Goal: Information Seeking & Learning: Learn about a topic

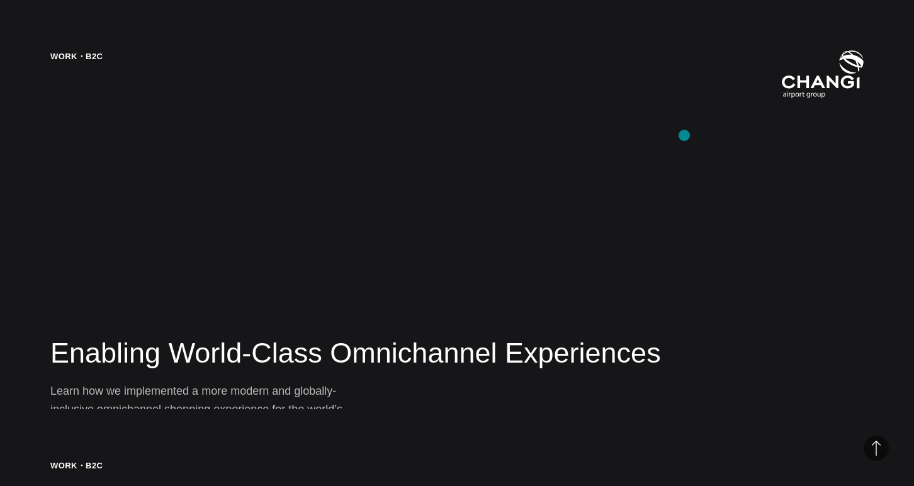
scroll to position [2018, 0]
click at [68, 58] on div "Work・B2C" at bounding box center [76, 74] width 52 height 48
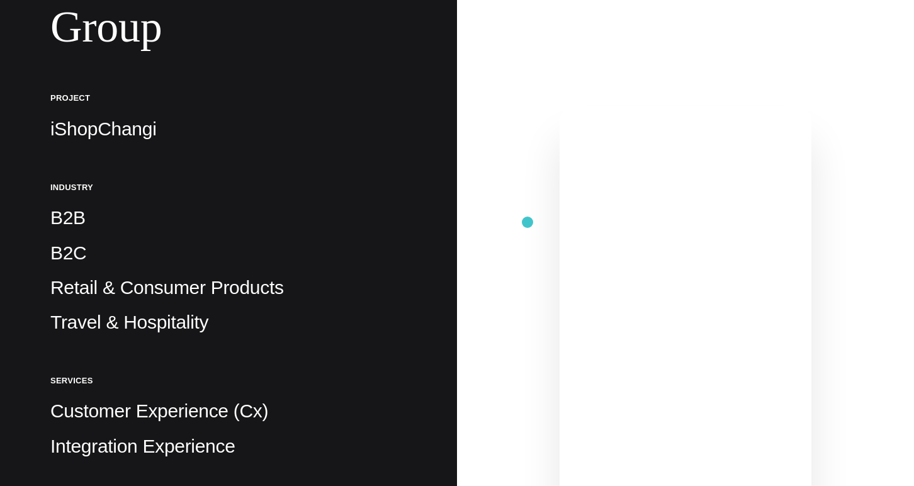
scroll to position [281, 0]
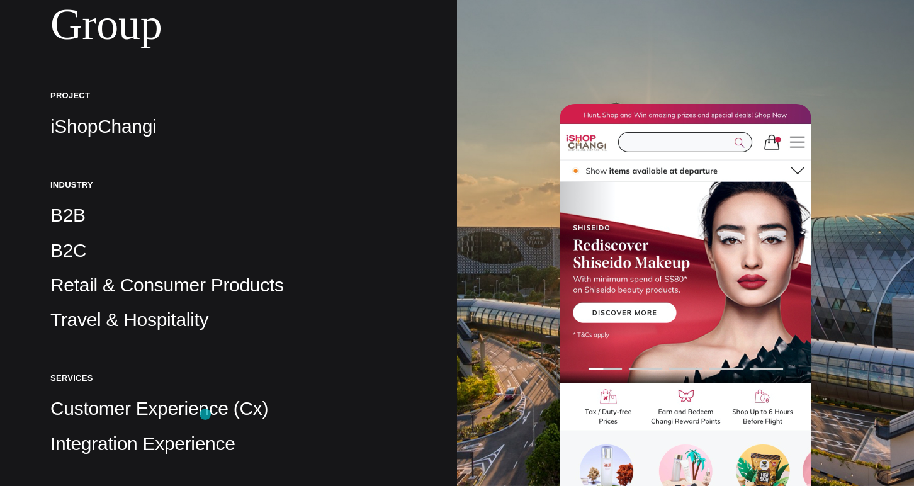
click at [205, 414] on p "Customer Experience (Cx)" at bounding box center [228, 408] width 356 height 25
click at [184, 411] on p "Customer Experience (Cx)" at bounding box center [228, 408] width 356 height 25
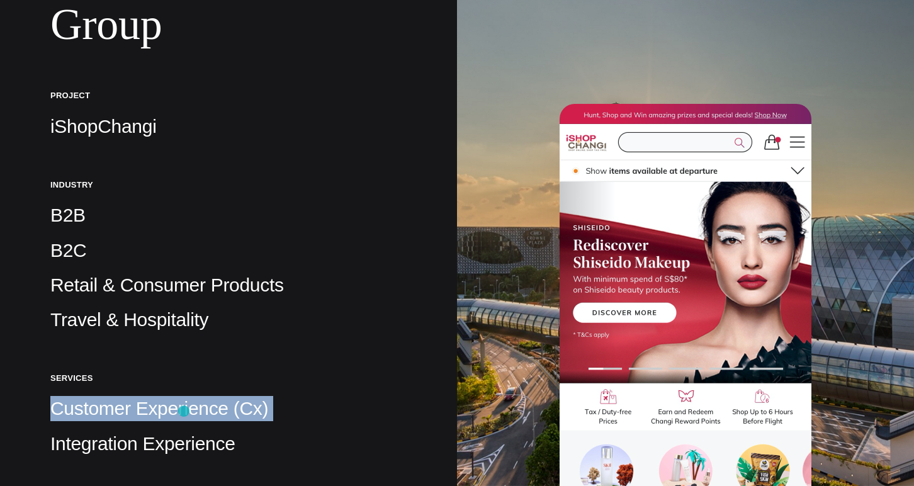
click at [184, 411] on p "Customer Experience (Cx)" at bounding box center [228, 408] width 356 height 25
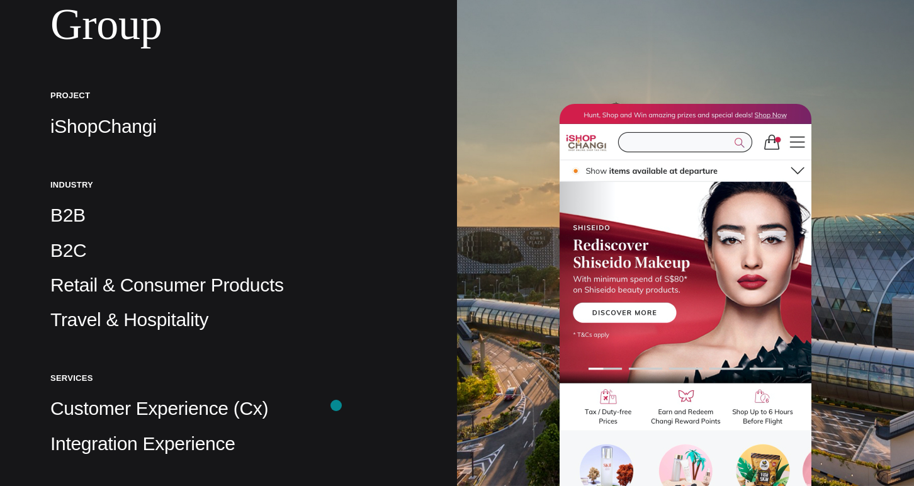
click at [336, 405] on p "Customer Experience (Cx)" at bounding box center [228, 408] width 356 height 25
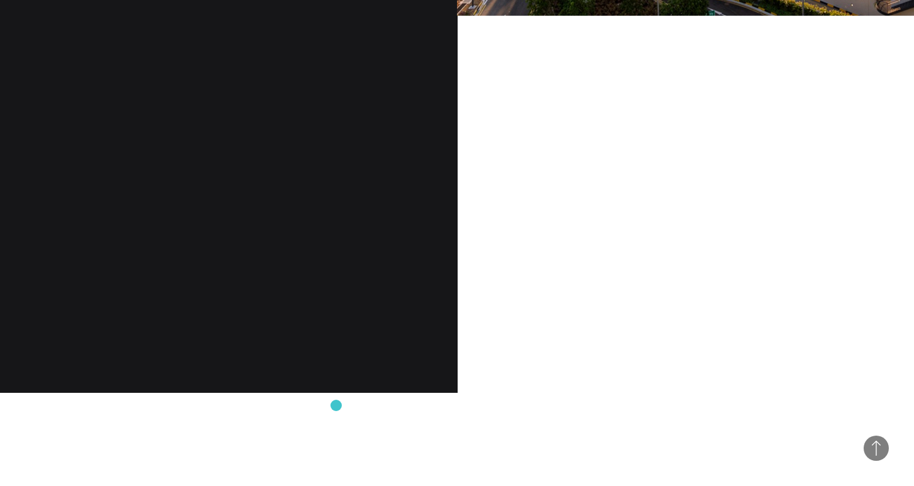
scroll to position [1090, 0]
